Goal: Find specific page/section: Find specific page/section

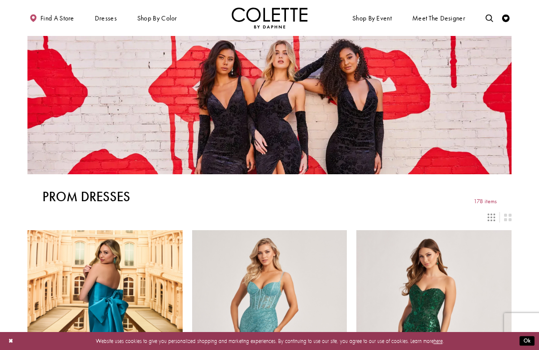
click at [44, 23] on link "Find a store" at bounding box center [51, 17] width 48 height 21
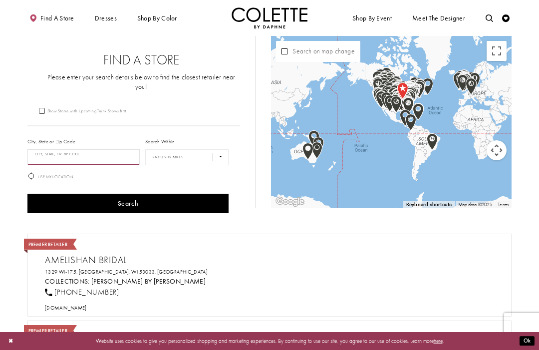
click at [82, 149] on input "City, State, or ZIP Code" at bounding box center [83, 157] width 112 height 16
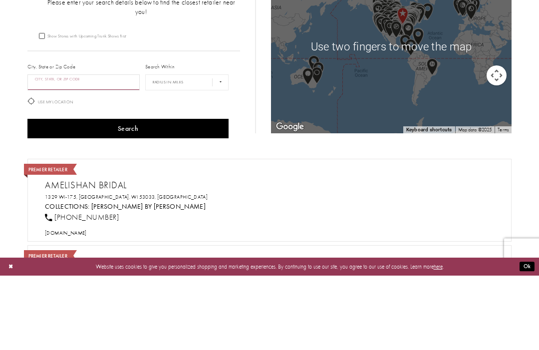
scroll to position [75, 0]
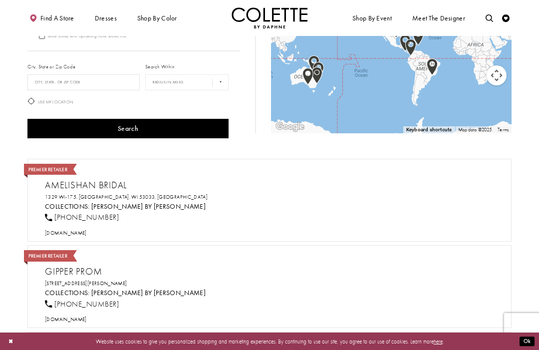
click at [498, 77] on button "Map camera controls" at bounding box center [497, 75] width 20 height 20
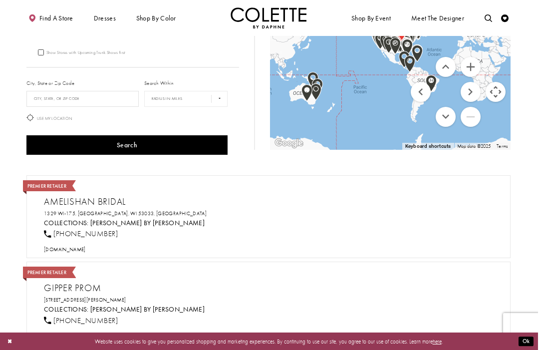
scroll to position [11, 0]
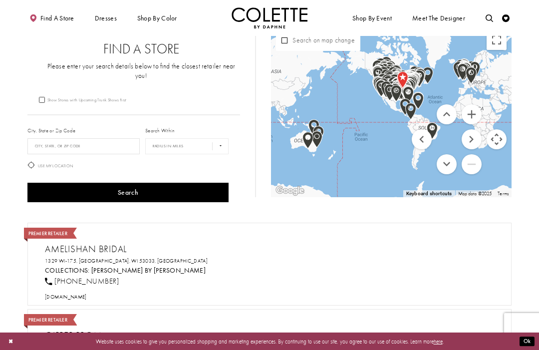
click at [474, 109] on button "Zoom in" at bounding box center [472, 114] width 20 height 20
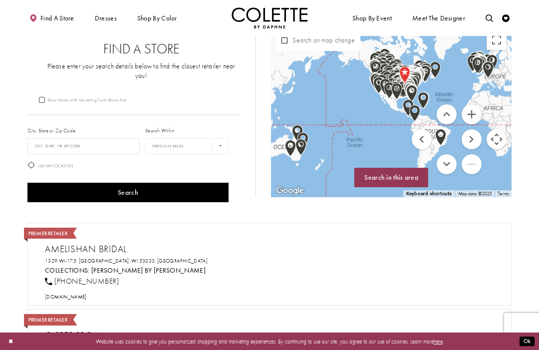
click at [474, 103] on div "Map with store locations" at bounding box center [391, 111] width 241 height 172
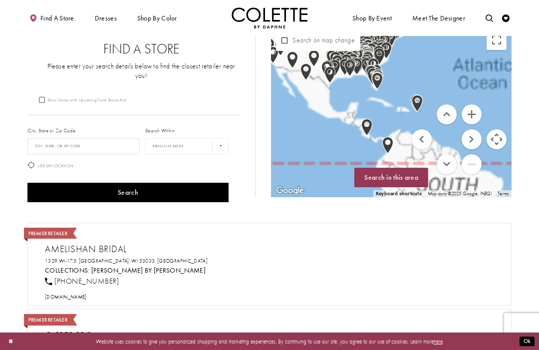
click at [469, 139] on button "Move right" at bounding box center [472, 139] width 20 height 20
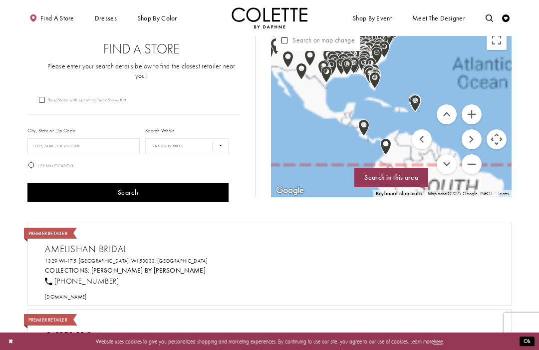
click at [475, 140] on button "Move right" at bounding box center [472, 139] width 20 height 20
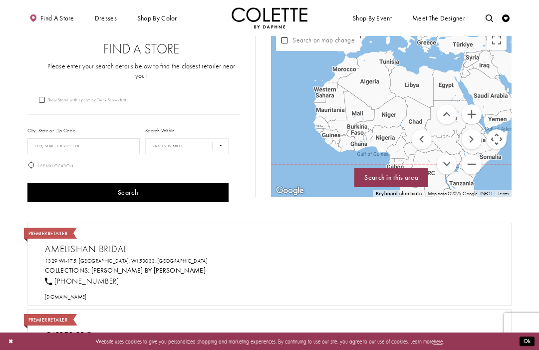
click at [442, 110] on button "Move up" at bounding box center [447, 114] width 20 height 20
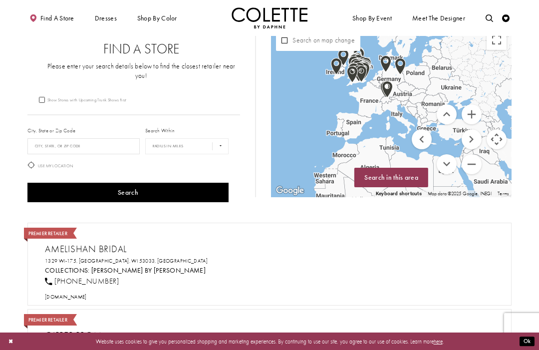
click at [422, 136] on button "Move left" at bounding box center [422, 139] width 20 height 20
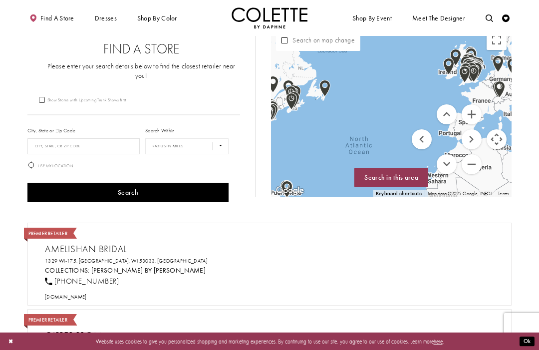
click at [451, 112] on button "Move up" at bounding box center [447, 114] width 20 height 20
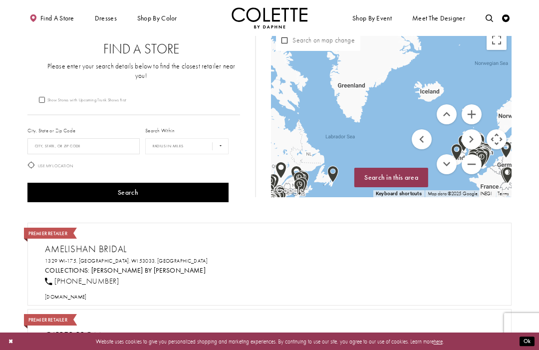
click at [473, 141] on button "Move right" at bounding box center [472, 139] width 20 height 20
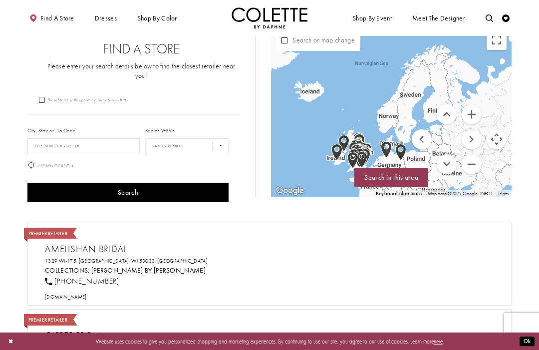
click at [475, 117] on button "Zoom in" at bounding box center [472, 114] width 20 height 20
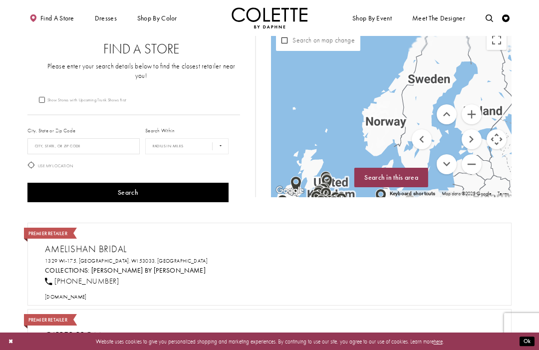
click at [479, 110] on button "Zoom in" at bounding box center [472, 114] width 20 height 20
click at [482, 106] on div "Map with store locations" at bounding box center [391, 111] width 241 height 172
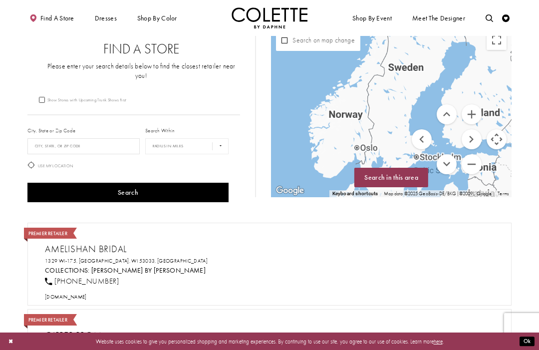
scroll to position [36, 0]
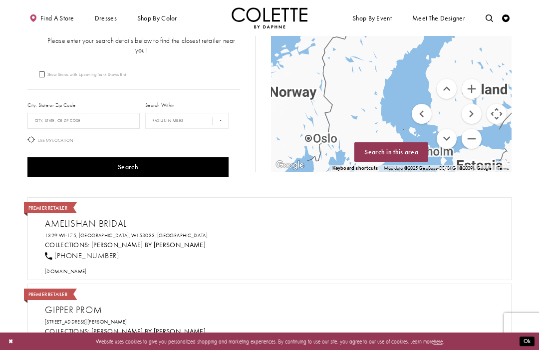
click at [449, 139] on button "Move down" at bounding box center [447, 139] width 20 height 20
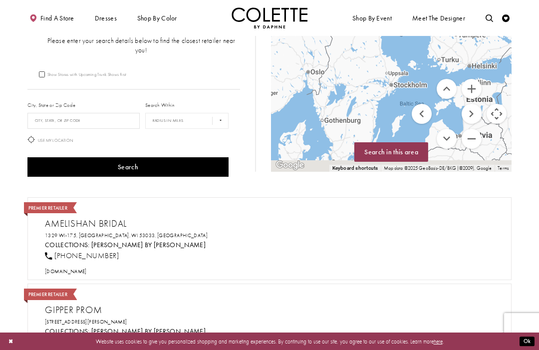
click at [422, 116] on button "Move left" at bounding box center [422, 114] width 20 height 20
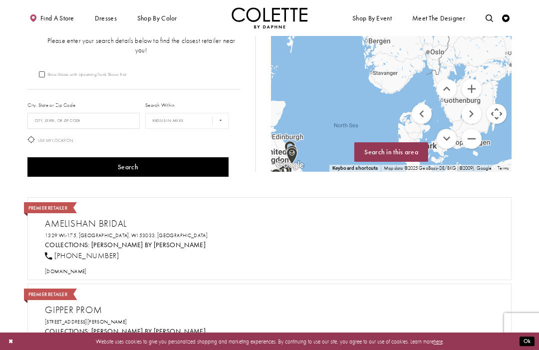
click at [420, 113] on button "Move left" at bounding box center [422, 114] width 20 height 20
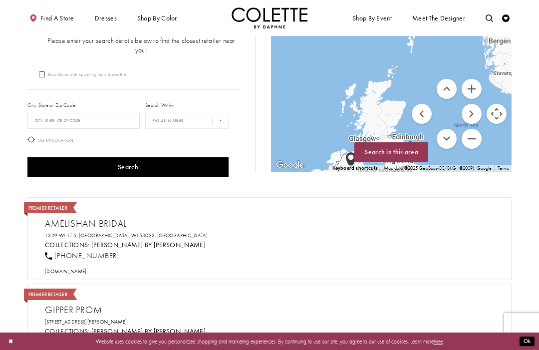
click at [450, 138] on button "Move down" at bounding box center [447, 139] width 20 height 20
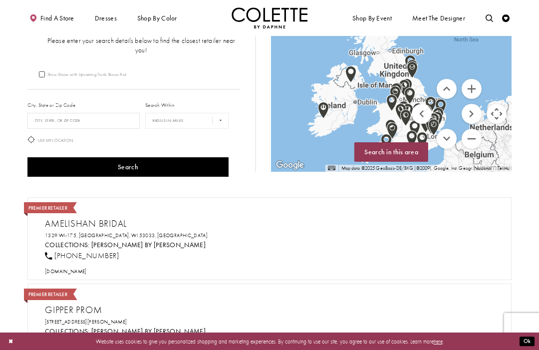
click at [442, 140] on button "Move down" at bounding box center [447, 139] width 20 height 20
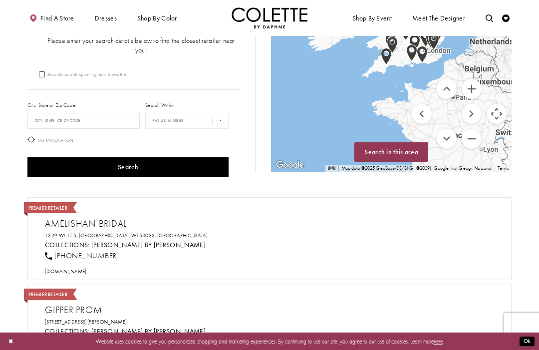
click at [474, 88] on button "Zoom in" at bounding box center [472, 89] width 20 height 20
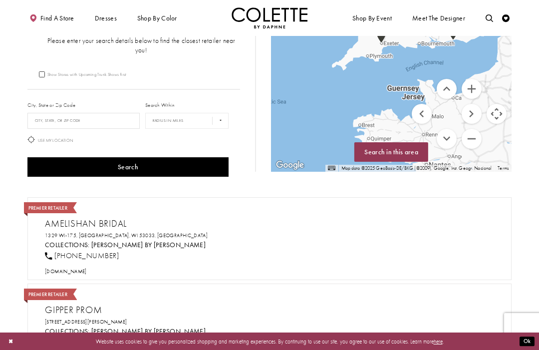
click at [453, 87] on button "Move up" at bounding box center [447, 89] width 20 height 20
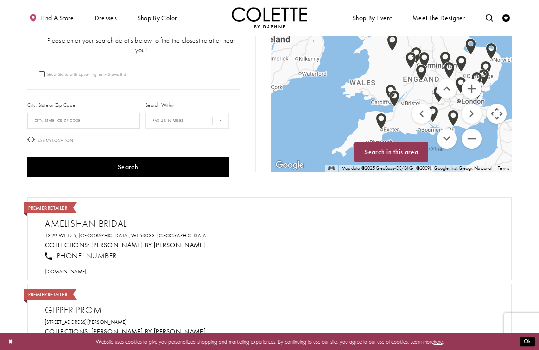
click at [469, 81] on button "Zoom in" at bounding box center [472, 89] width 20 height 20
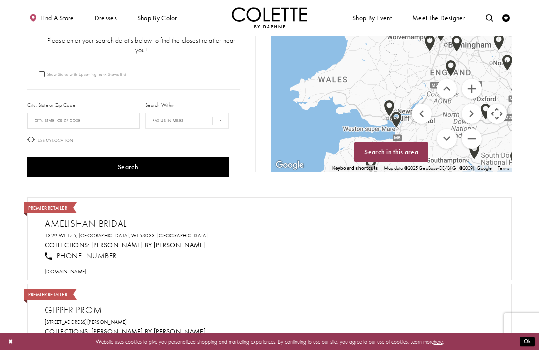
click at [474, 109] on button "Move right" at bounding box center [472, 114] width 20 height 20
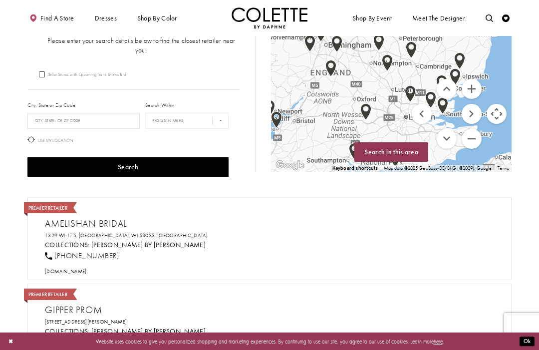
click at [448, 139] on button "Move down" at bounding box center [447, 139] width 20 height 20
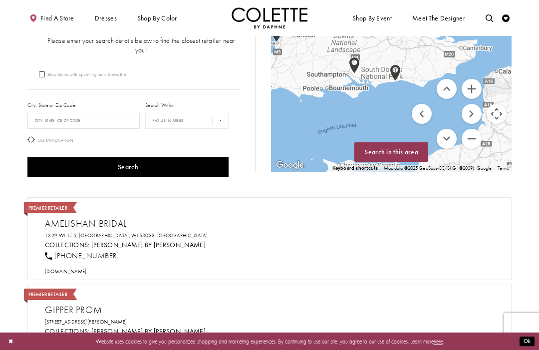
click at [449, 86] on button "Move up" at bounding box center [447, 89] width 20 height 20
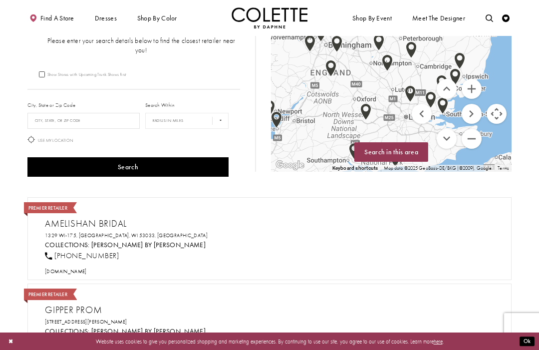
click at [474, 88] on button "Zoom in" at bounding box center [472, 89] width 20 height 20
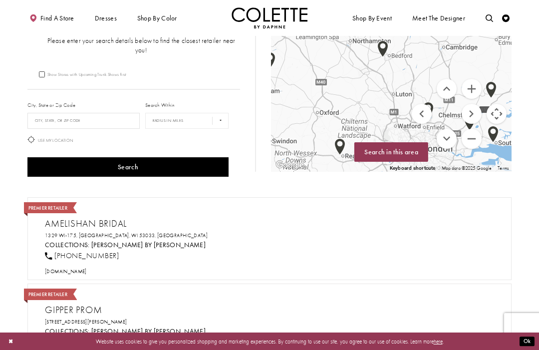
click at [471, 88] on button "Zoom in" at bounding box center [472, 89] width 20 height 20
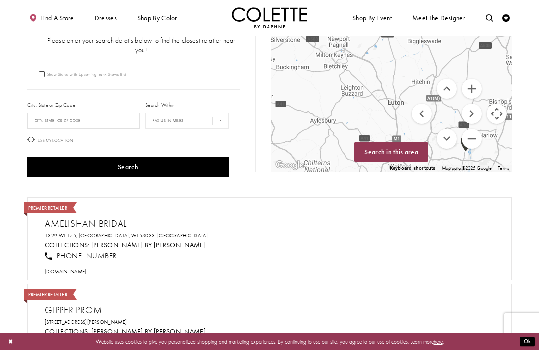
click at [448, 88] on button "Move up" at bounding box center [447, 89] width 20 height 20
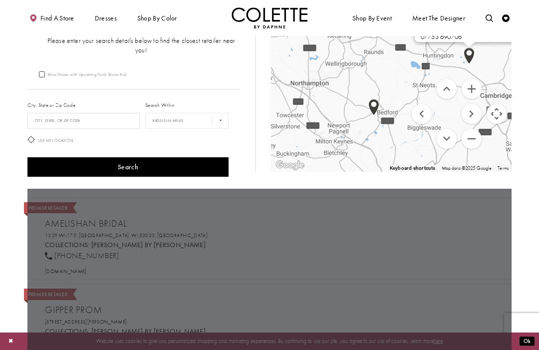
click at [451, 92] on button "Move up" at bounding box center [447, 89] width 20 height 20
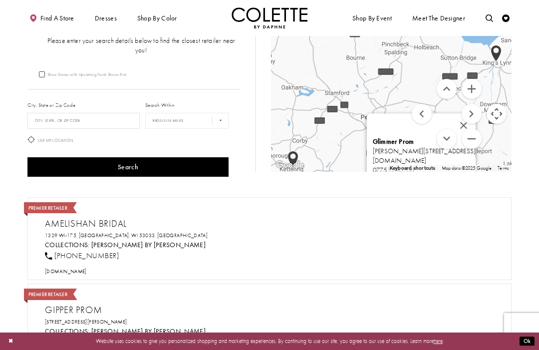
click at [446, 89] on button "Move up" at bounding box center [447, 89] width 20 height 20
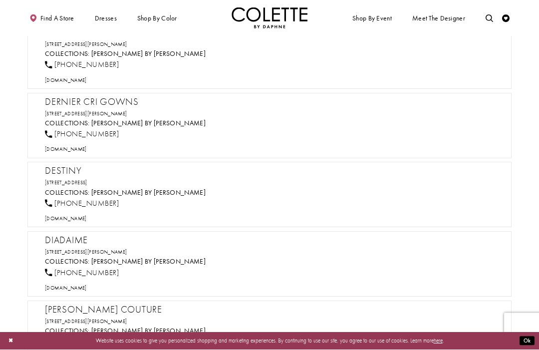
scroll to position [5899, 0]
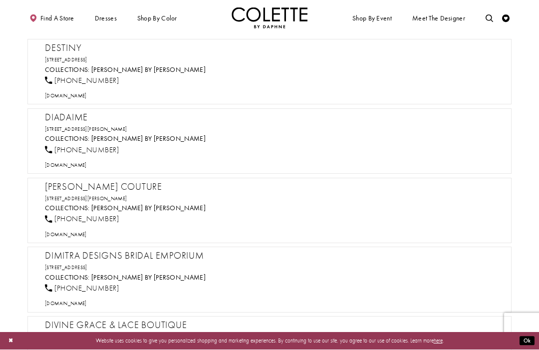
click at [427, 112] on h2 "Diadaime" at bounding box center [273, 117] width 457 height 11
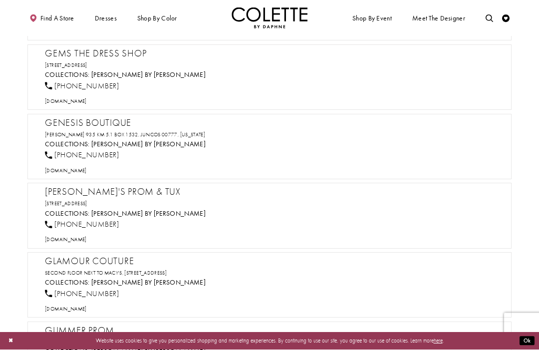
scroll to position [9774, 0]
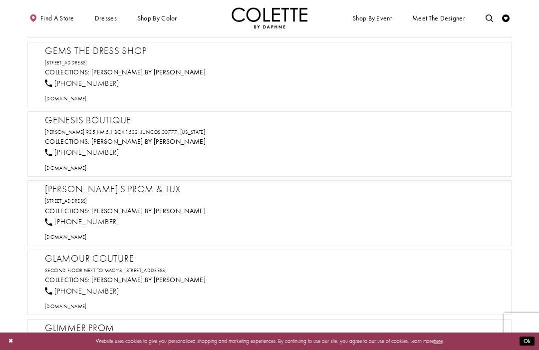
click at [109, 322] on h2 "Glimmer Prom" at bounding box center [273, 327] width 457 height 11
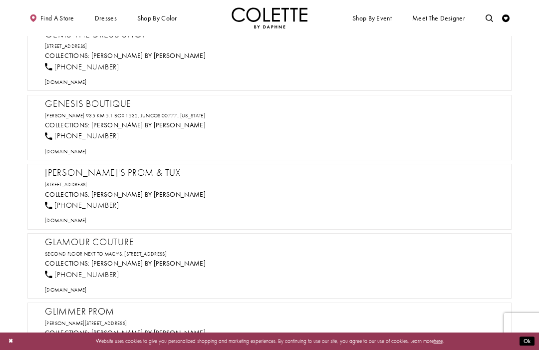
scroll to position [9790, 0]
